Goal: Information Seeking & Learning: Learn about a topic

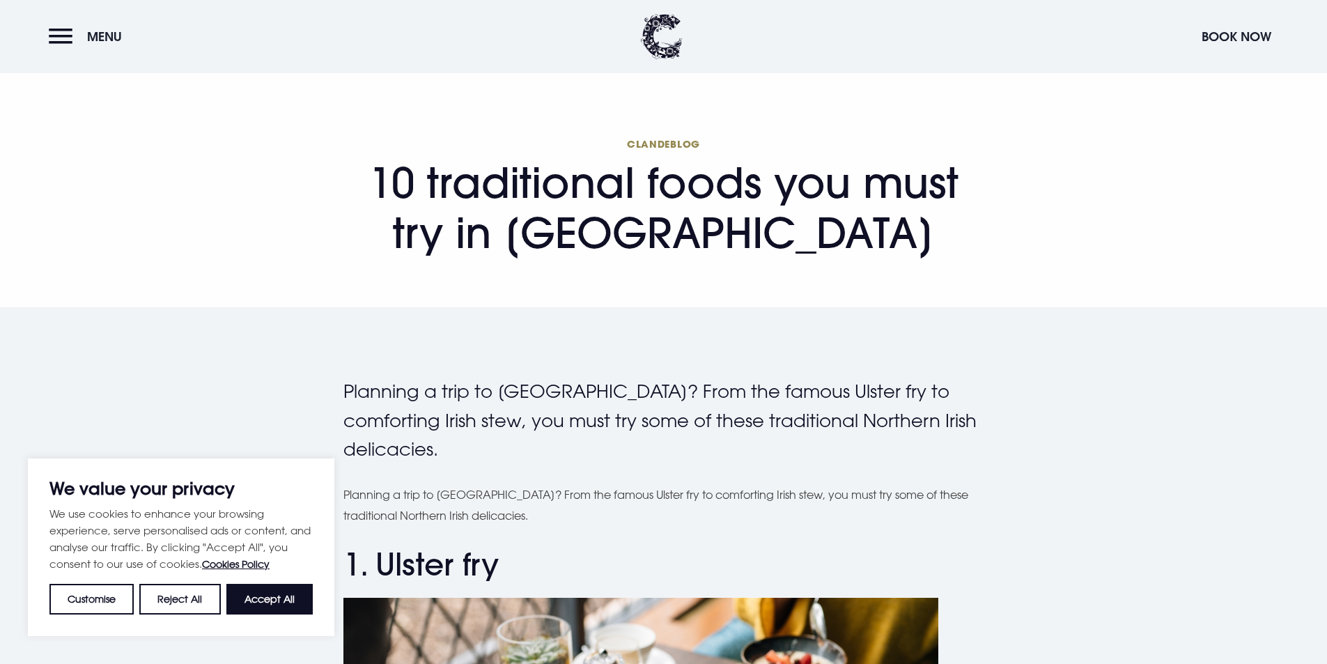
scroll to position [348, 0]
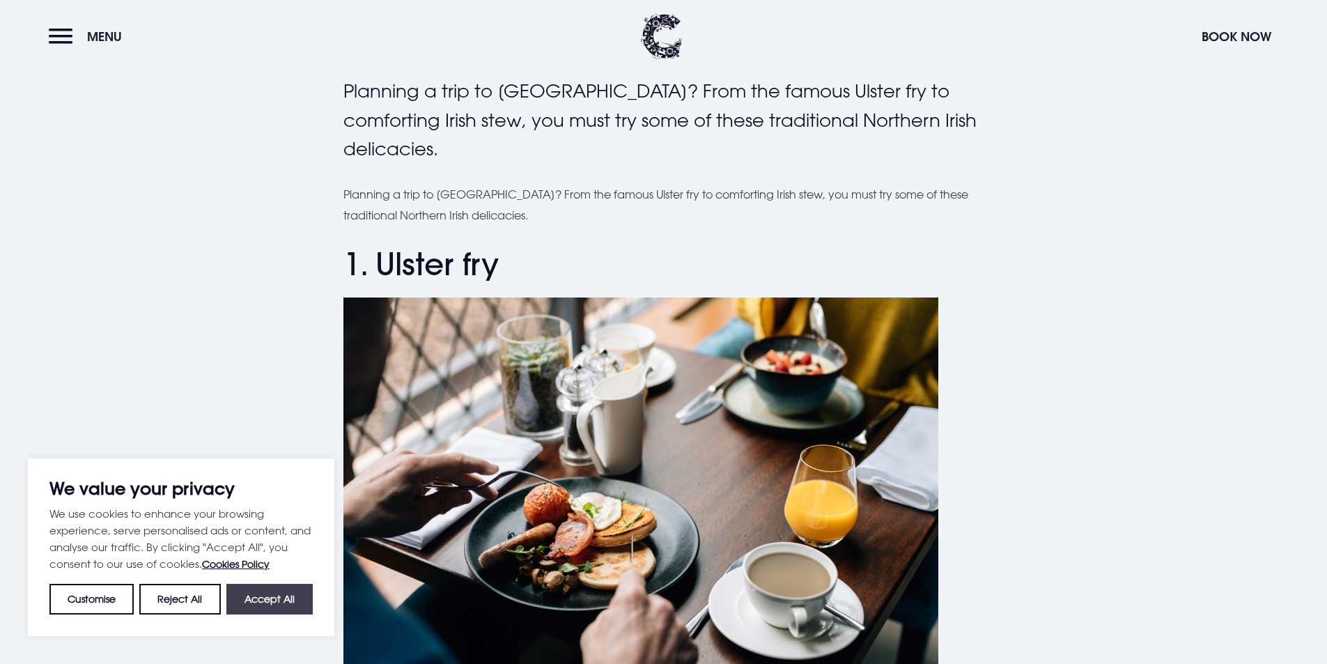
click at [249, 601] on button "Accept All" at bounding box center [269, 599] width 86 height 31
checkbox input "true"
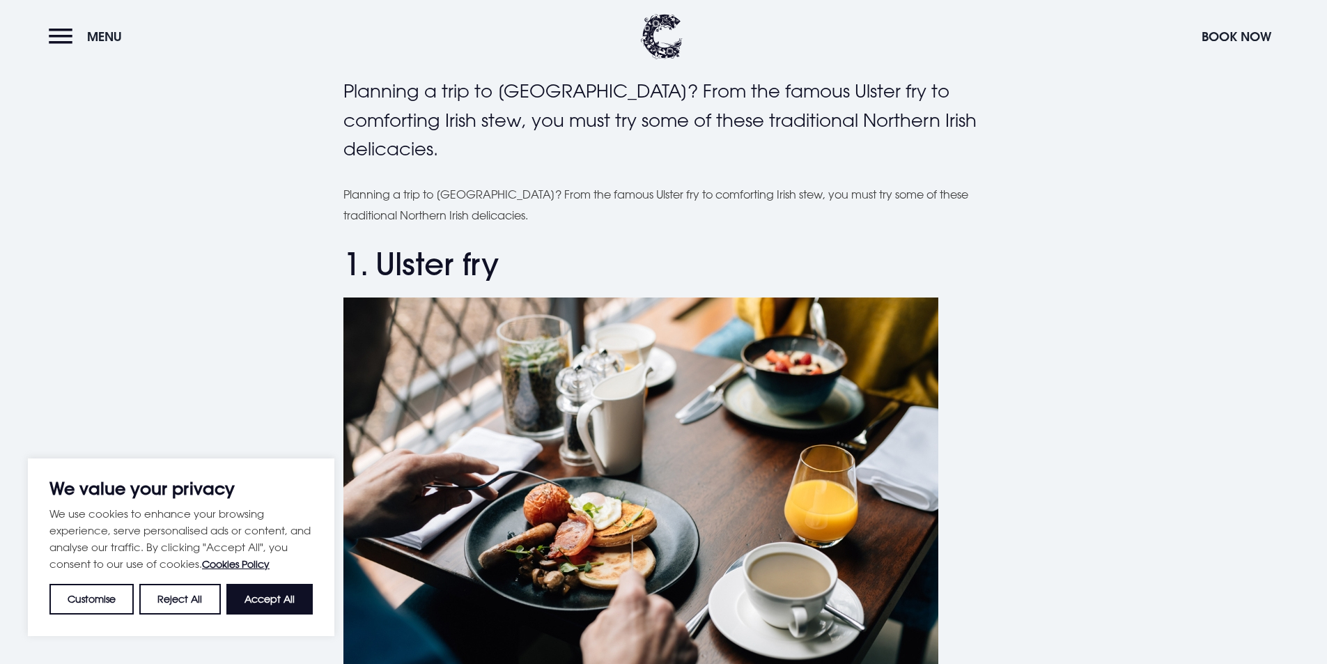
checkbox input "true"
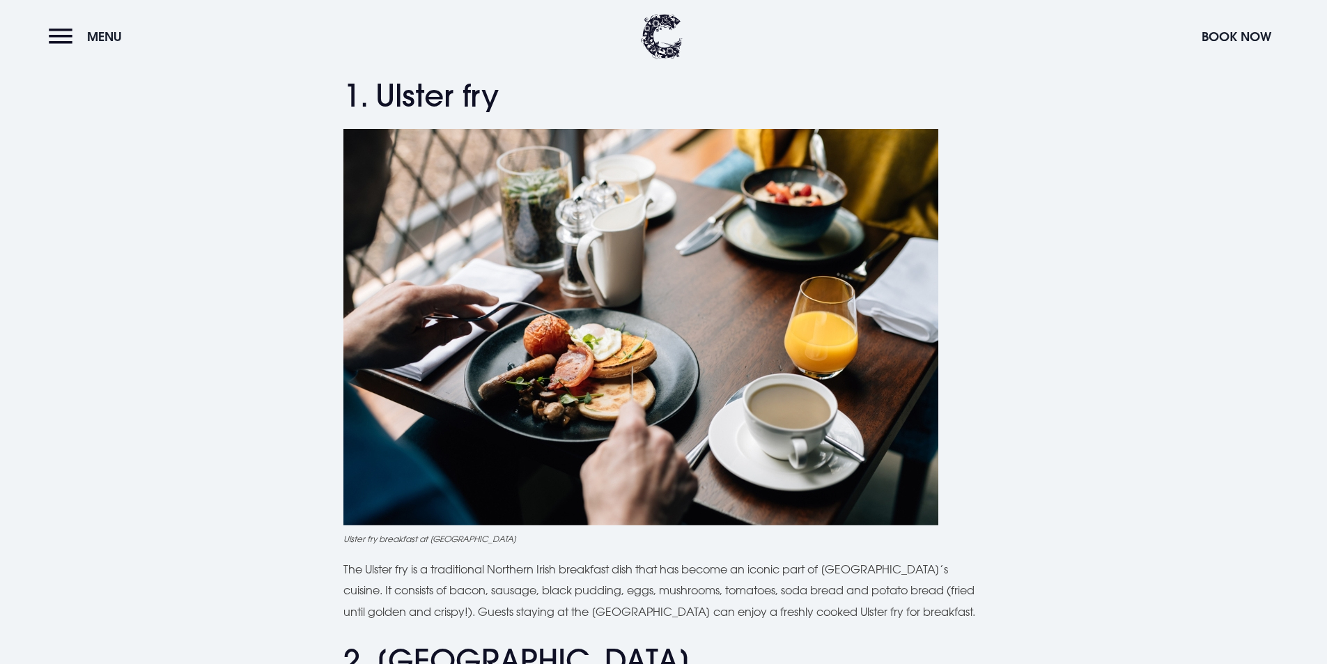
scroll to position [557, 0]
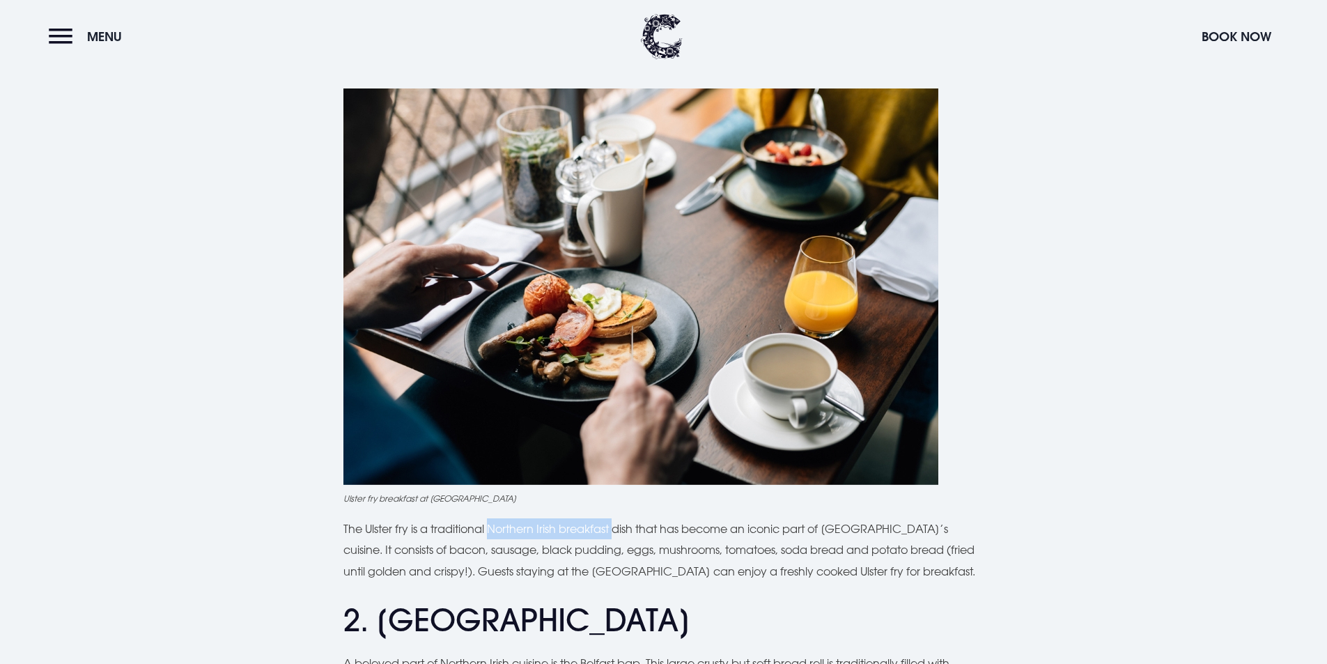
drag, startPoint x: 492, startPoint y: 529, endPoint x: 617, endPoint y: 527, distance: 125.4
click at [617, 527] on p "The Ulster fry is a traditional Northern Irish breakfast dish that has become a…" at bounding box center [663, 549] width 641 height 63
drag, startPoint x: 732, startPoint y: 550, endPoint x: 901, endPoint y: 555, distance: 169.4
click at [901, 555] on p "The Ulster fry is a traditional Northern Irish breakfast dish that has become a…" at bounding box center [663, 549] width 641 height 63
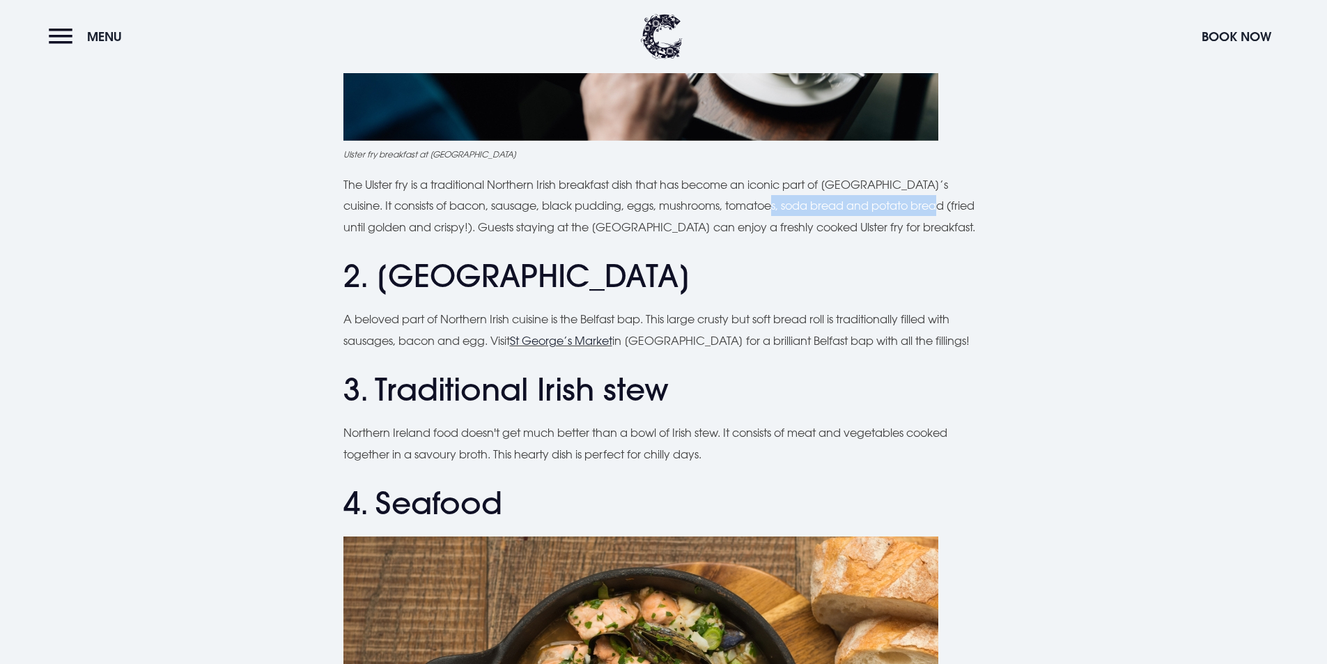
scroll to position [906, 0]
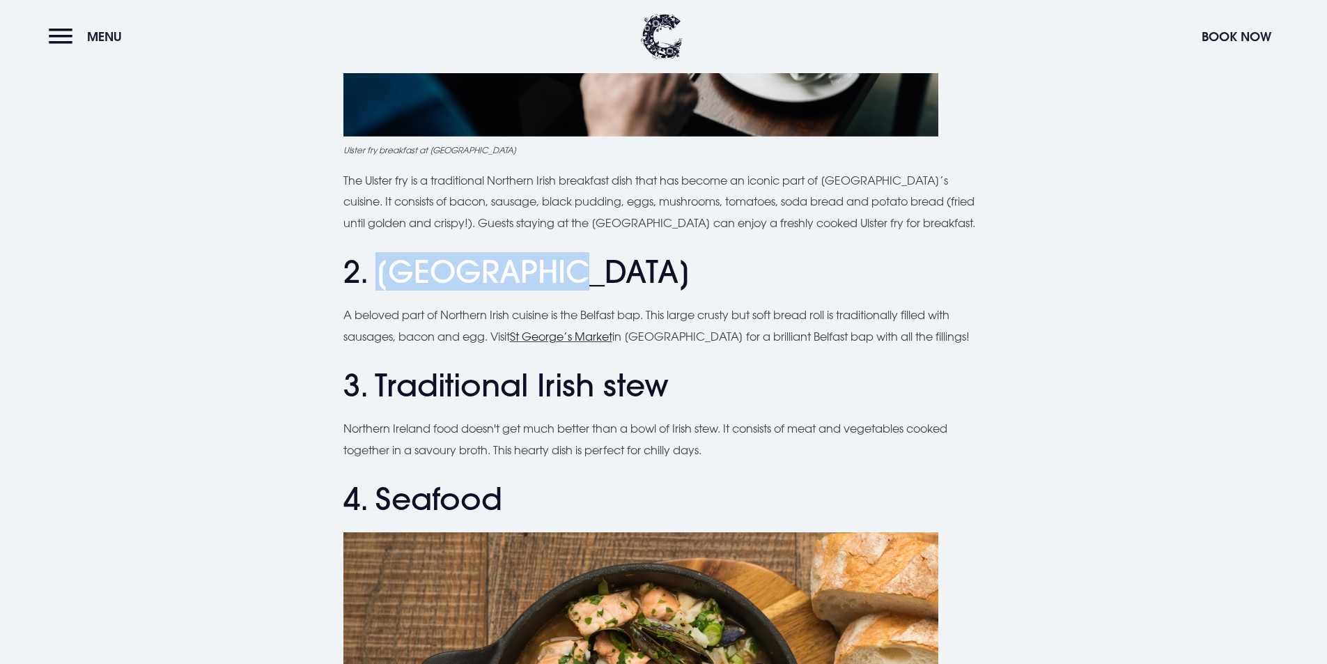
drag, startPoint x: 389, startPoint y: 275, endPoint x: 571, endPoint y: 275, distance: 181.1
click at [571, 275] on h2 "2. [GEOGRAPHIC_DATA]" at bounding box center [663, 272] width 641 height 37
click at [587, 279] on h2 "2. [GEOGRAPHIC_DATA]" at bounding box center [663, 272] width 641 height 37
drag, startPoint x: 376, startPoint y: 274, endPoint x: 548, endPoint y: 277, distance: 172.1
click at [548, 277] on h2 "2. [GEOGRAPHIC_DATA]" at bounding box center [663, 272] width 641 height 37
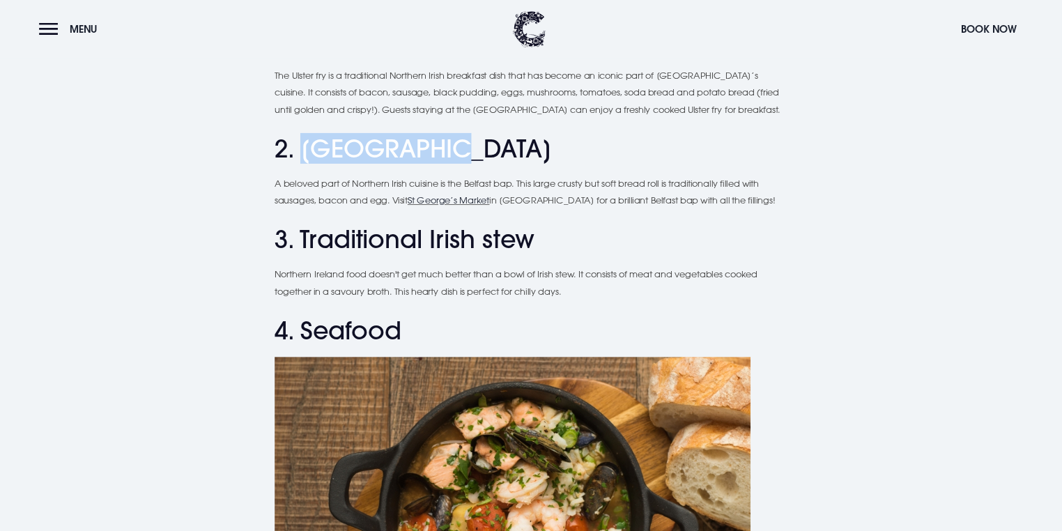
scroll to position [1045, 0]
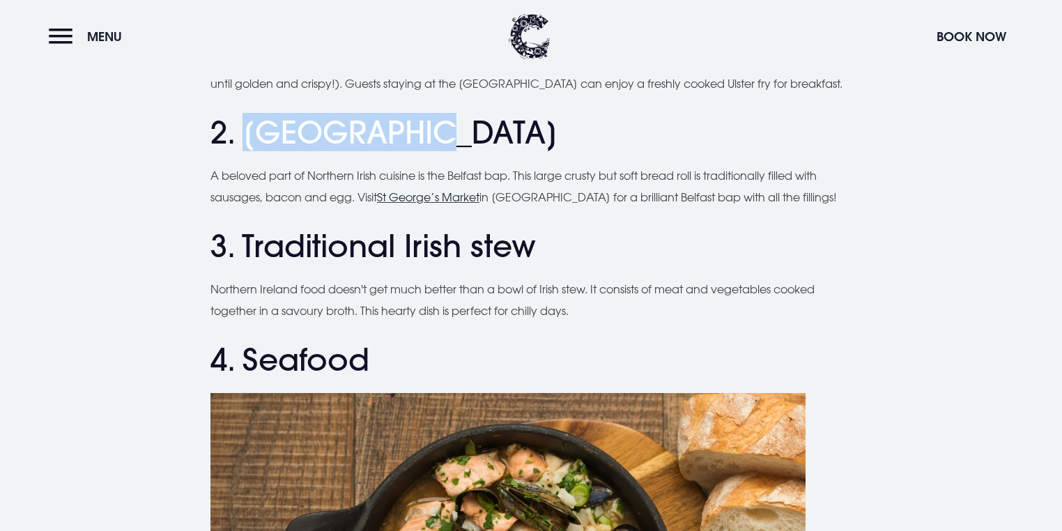
drag, startPoint x: 1182, startPoint y: 8, endPoint x: 821, endPoint y: 365, distance: 507.4
click at [828, 370] on h2 "4. Seafood" at bounding box center [530, 359] width 641 height 37
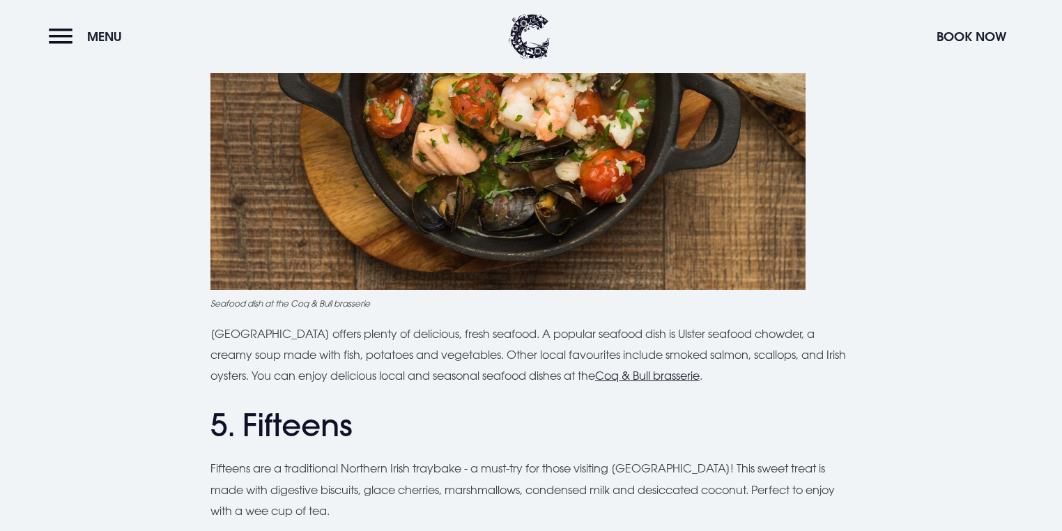
scroll to position [1547, 0]
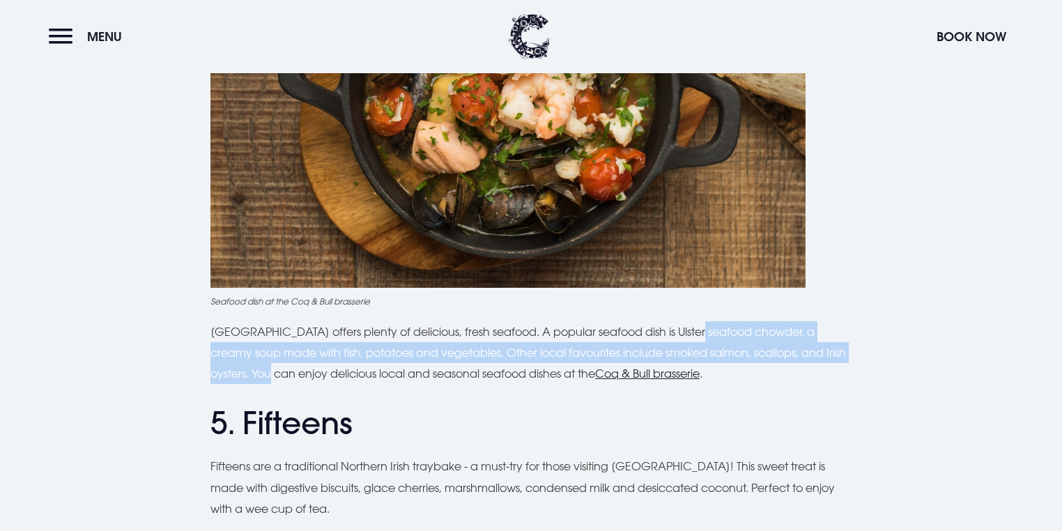
drag, startPoint x: 686, startPoint y: 334, endPoint x: 319, endPoint y: 363, distance: 368.3
click at [277, 368] on p "[GEOGRAPHIC_DATA] offers plenty of delicious, fresh seafood. A popular seafood …" at bounding box center [530, 352] width 641 height 63
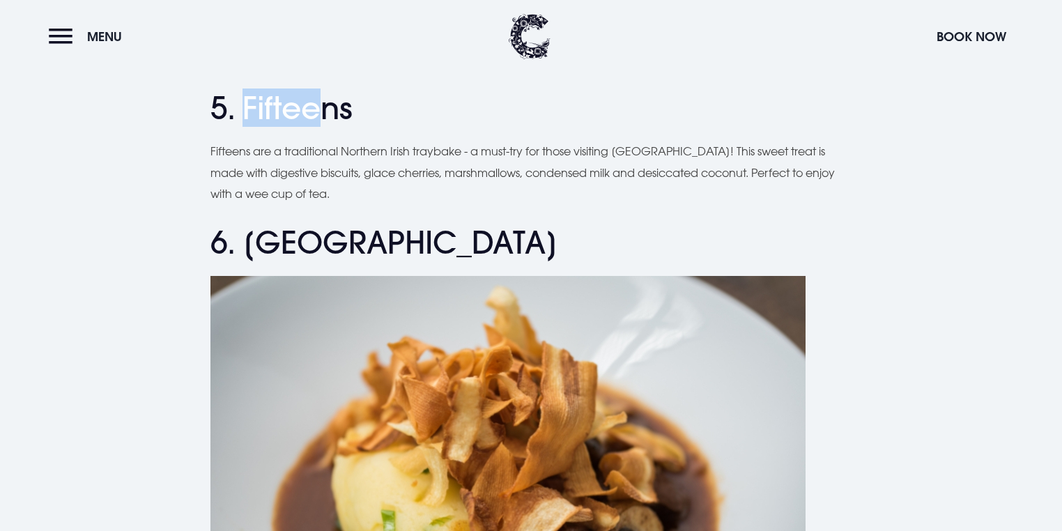
scroll to position [1859, 0]
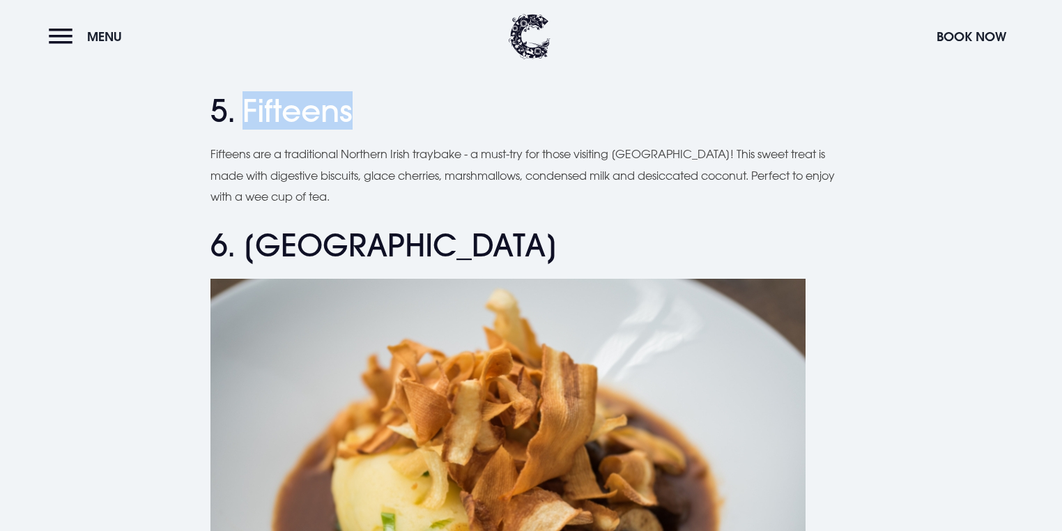
drag, startPoint x: 245, startPoint y: 95, endPoint x: 349, endPoint y: 109, distance: 104.8
click at [349, 109] on h2 "5. Fifteens" at bounding box center [530, 111] width 641 height 37
copy h2 "Fifteens"
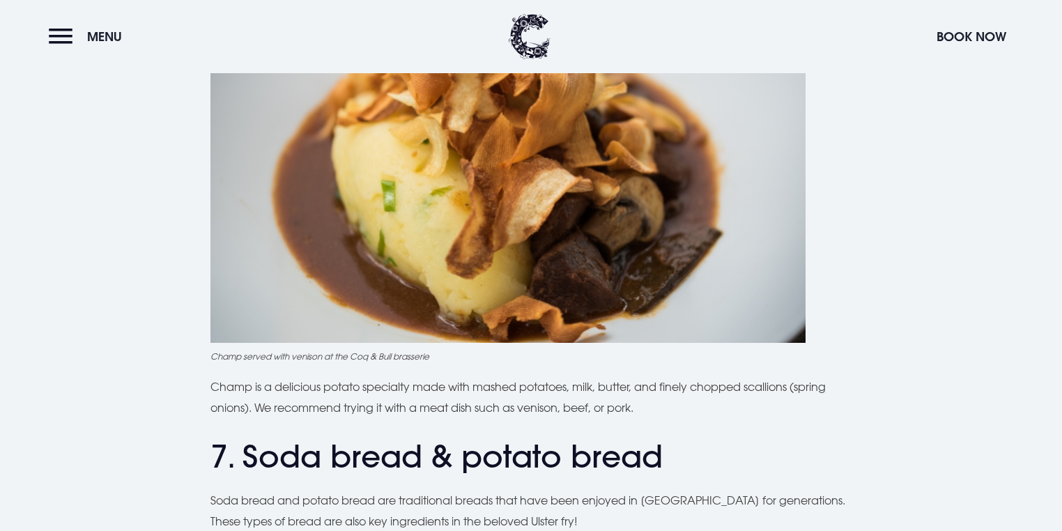
scroll to position [2193, 0]
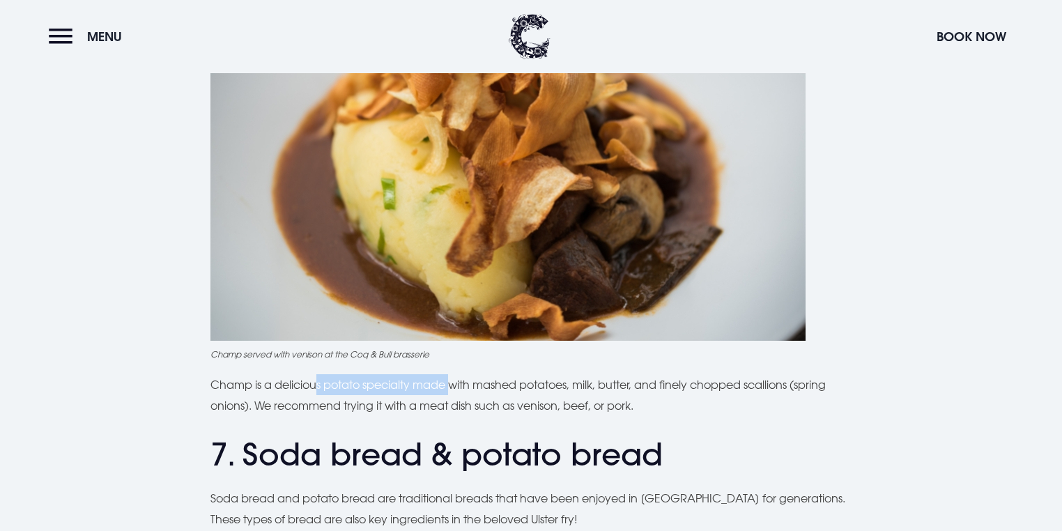
drag, startPoint x: 317, startPoint y: 385, endPoint x: 457, endPoint y: 389, distance: 140.1
click at [457, 389] on p "Champ is a delicious potato specialty made with mashed potatoes, milk, butter, …" at bounding box center [530, 395] width 641 height 42
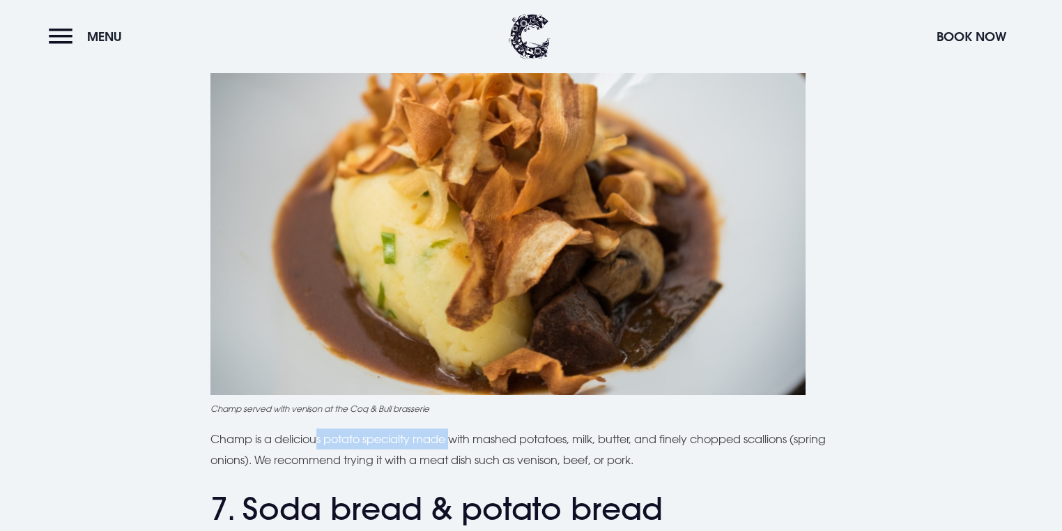
scroll to position [2137, 0]
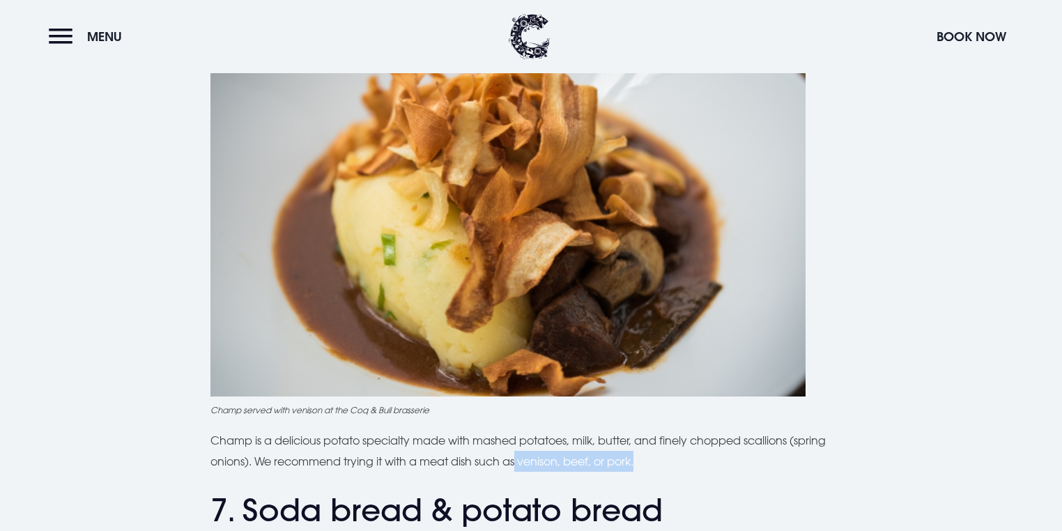
drag, startPoint x: 522, startPoint y: 460, endPoint x: 650, endPoint y: 461, distance: 128.2
click at [650, 461] on p "Champ is a delicious potato specialty made with mashed potatoes, milk, butter, …" at bounding box center [530, 451] width 641 height 42
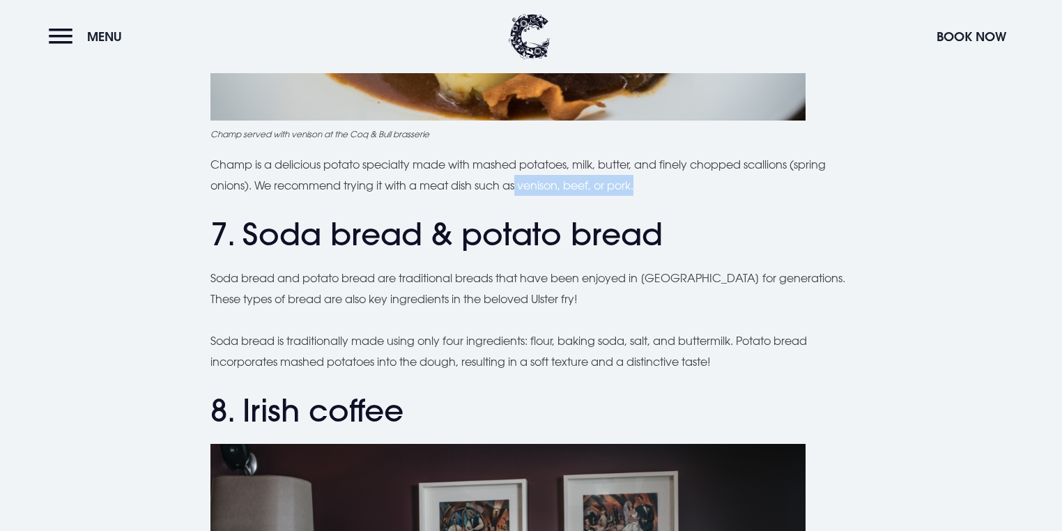
scroll to position [2416, 0]
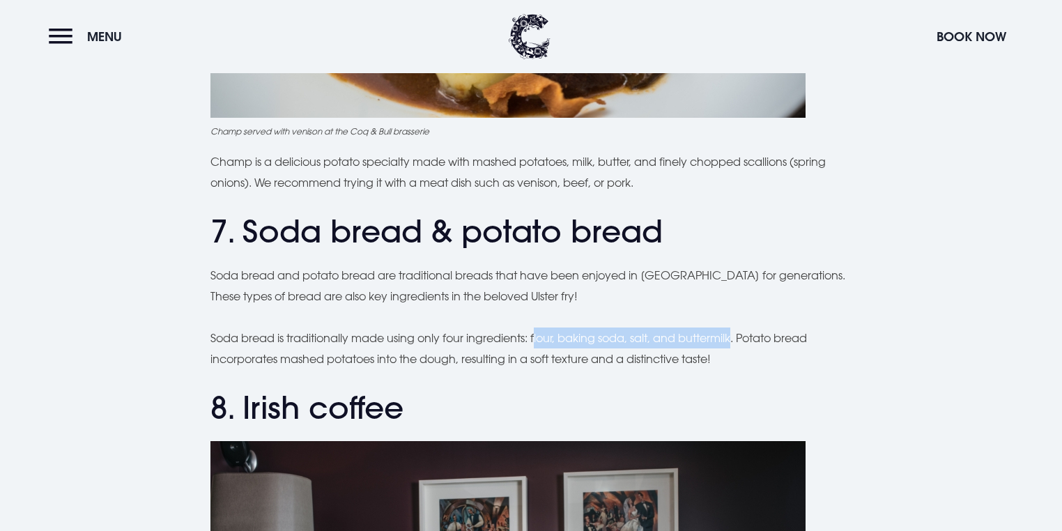
drag, startPoint x: 539, startPoint y: 339, endPoint x: 738, endPoint y: 337, distance: 199.3
click at [738, 337] on p "Soda bread is traditionally made using only four ingredients: flour, baking sod…" at bounding box center [530, 348] width 641 height 42
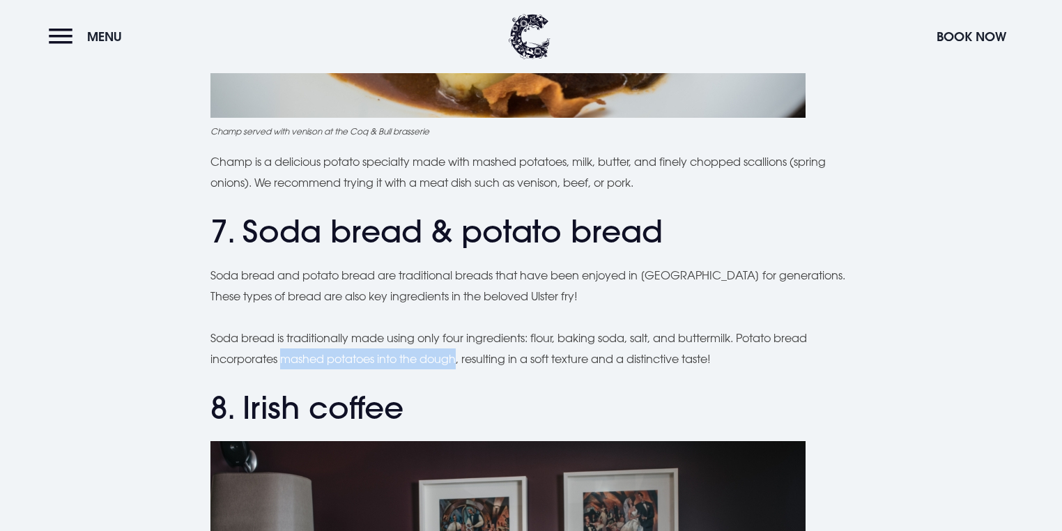
drag, startPoint x: 281, startPoint y: 357, endPoint x: 460, endPoint y: 357, distance: 178.3
click at [460, 357] on p "Soda bread is traditionally made using only four ingredients: flour, baking sod…" at bounding box center [530, 348] width 641 height 42
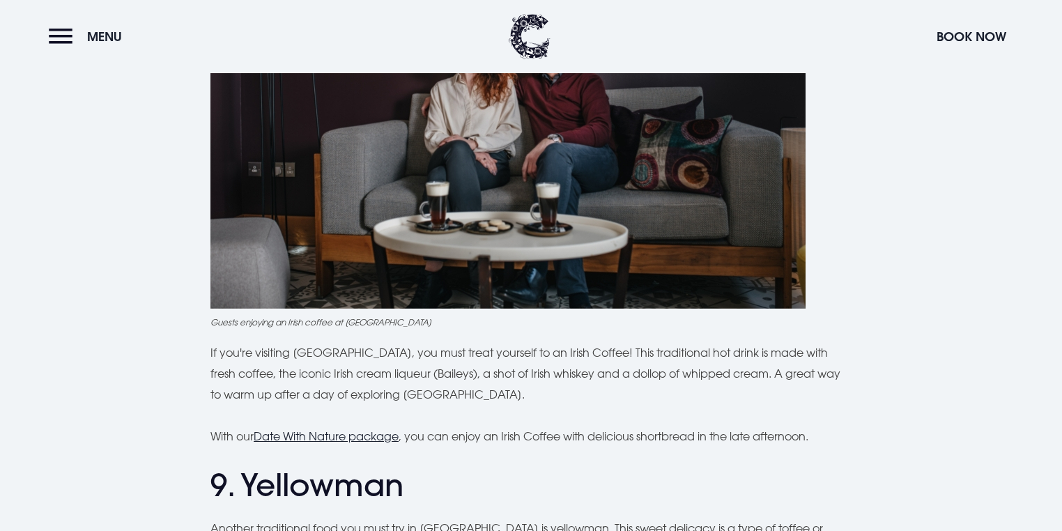
scroll to position [2973, 0]
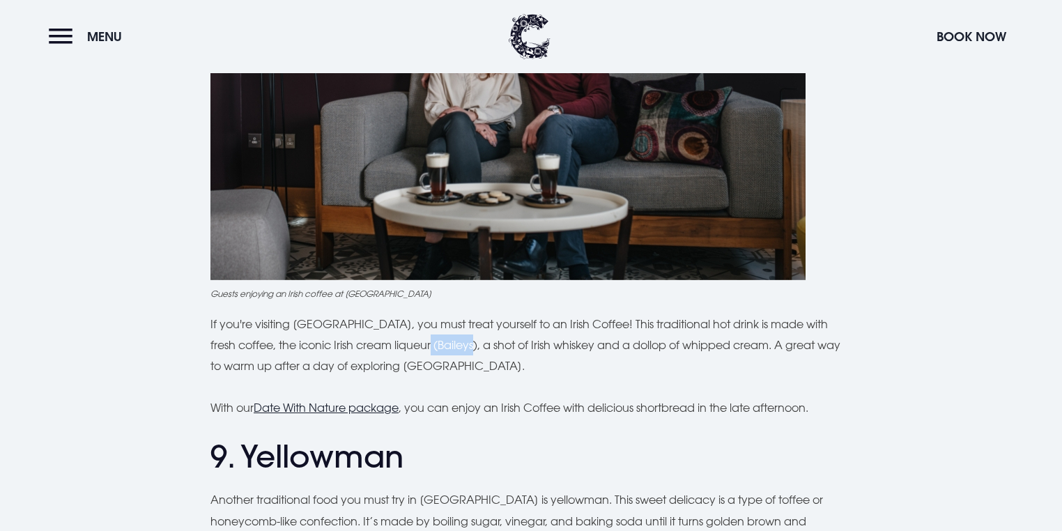
drag, startPoint x: 410, startPoint y: 346, endPoint x: 451, endPoint y: 343, distance: 41.2
click at [451, 343] on p "If you're visiting [GEOGRAPHIC_DATA], you must treat yourself to an Irish Coffe…" at bounding box center [530, 345] width 641 height 63
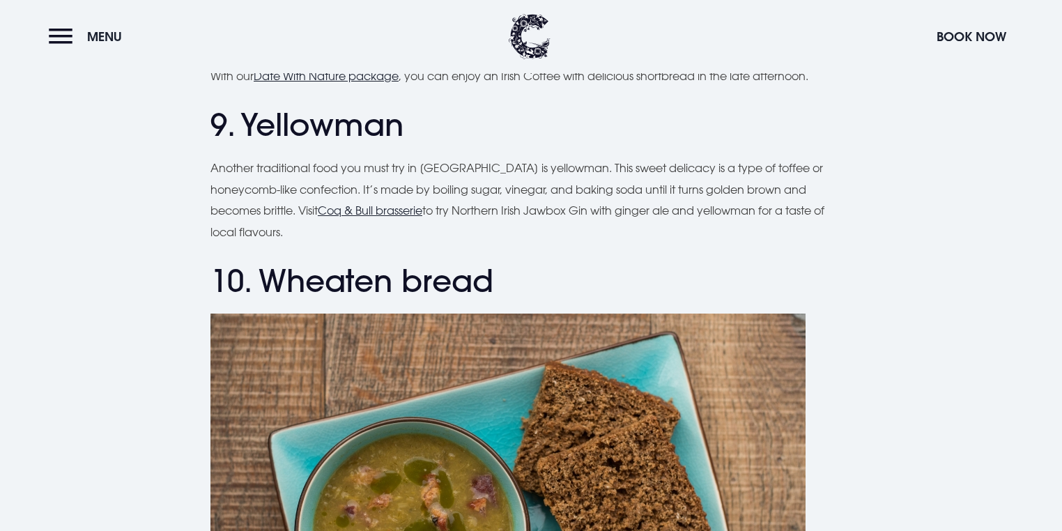
scroll to position [3308, 0]
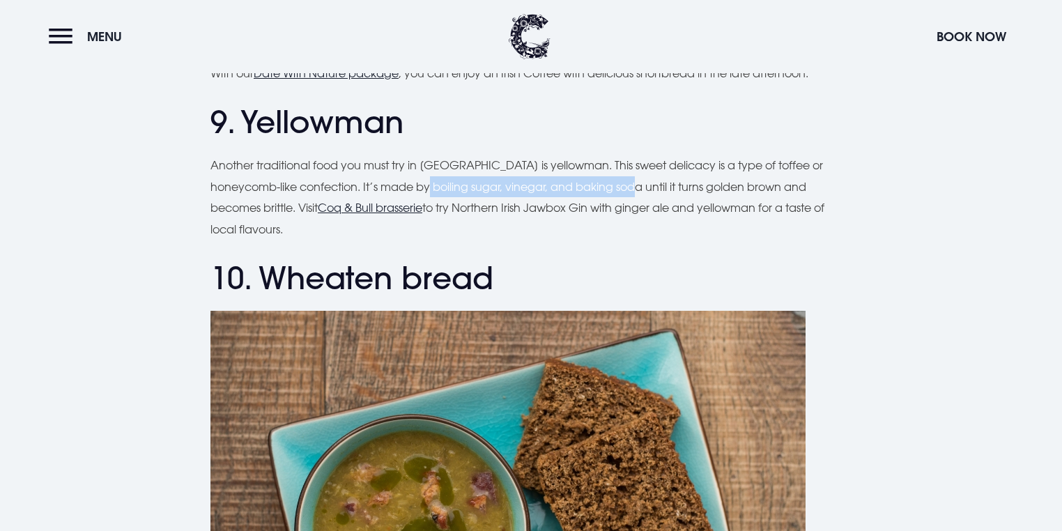
drag, startPoint x: 435, startPoint y: 186, endPoint x: 649, endPoint y: 183, distance: 213.2
click at [649, 183] on p "Another traditional food you must try in [GEOGRAPHIC_DATA] is yellowman. This s…" at bounding box center [530, 197] width 641 height 85
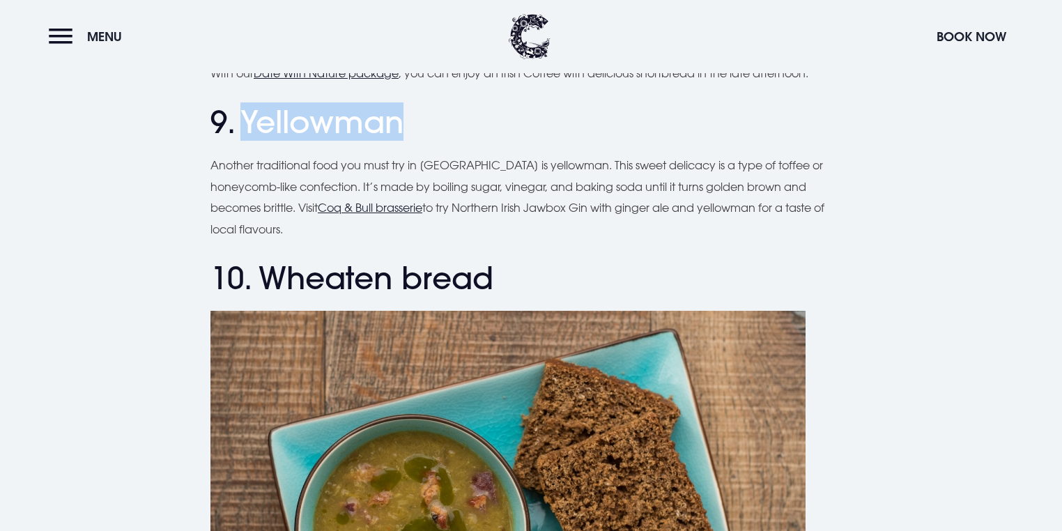
drag, startPoint x: 248, startPoint y: 123, endPoint x: 405, endPoint y: 121, distance: 157.5
click at [405, 121] on h2 "9. Yellowman" at bounding box center [530, 122] width 641 height 37
copy h2 "Yellowman"
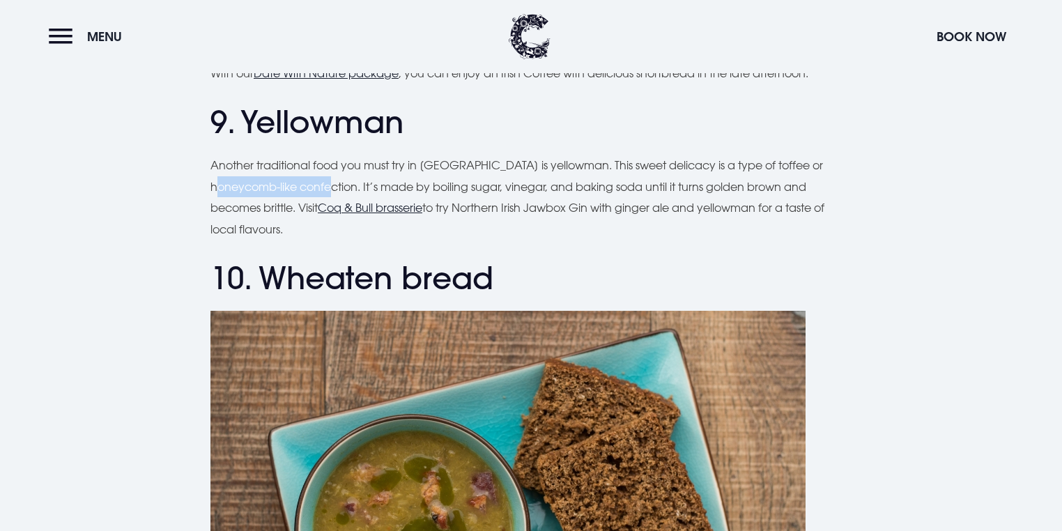
drag, startPoint x: 221, startPoint y: 187, endPoint x: 340, endPoint y: 184, distance: 119.2
click at [340, 184] on p "Another traditional food you must try in [GEOGRAPHIC_DATA] is yellowman. This s…" at bounding box center [530, 197] width 641 height 85
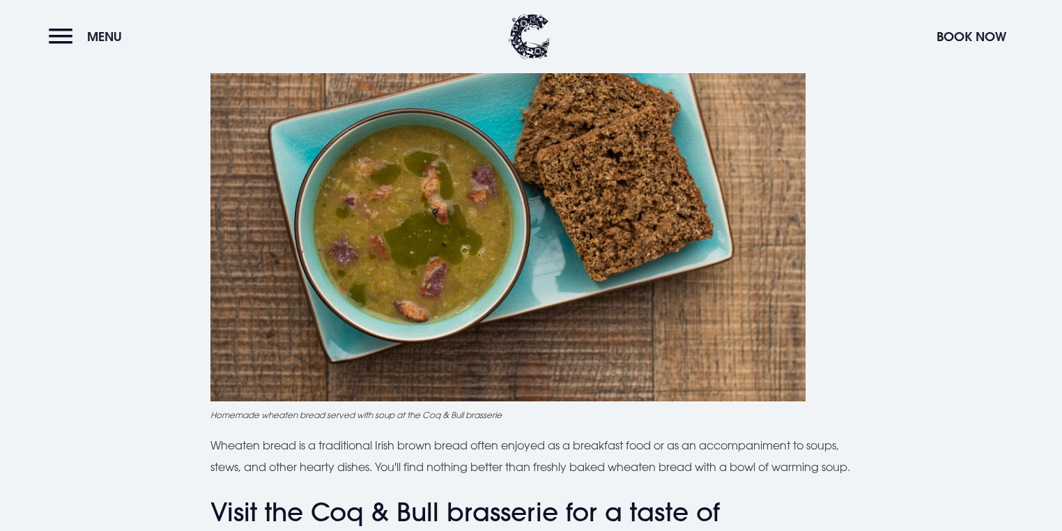
scroll to position [3642, 0]
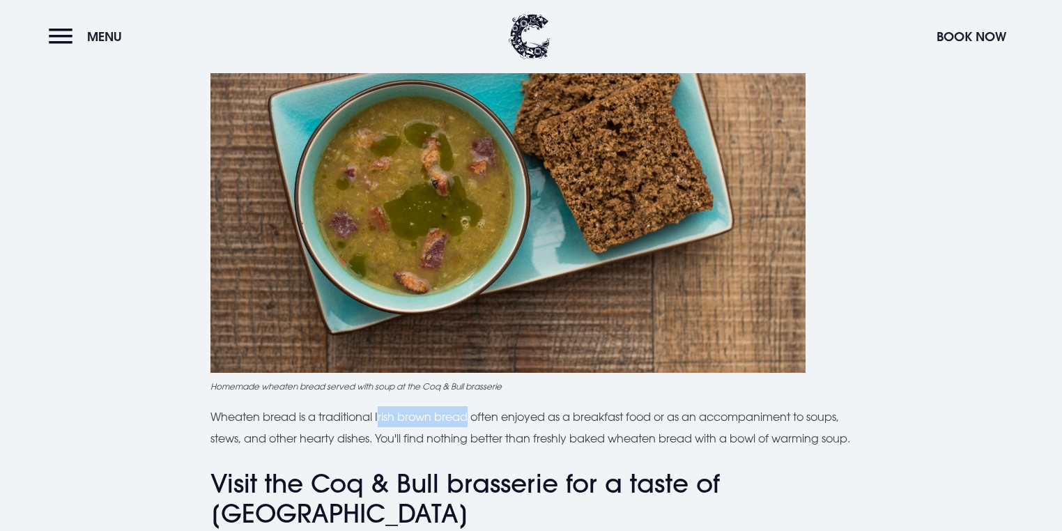
drag, startPoint x: 380, startPoint y: 418, endPoint x: 471, endPoint y: 418, distance: 90.6
click at [471, 418] on p "Wheaten bread is a traditional Irish brown bread often enjoyed as a breakfast f…" at bounding box center [530, 427] width 641 height 42
